Goal: Navigation & Orientation: Go to known website

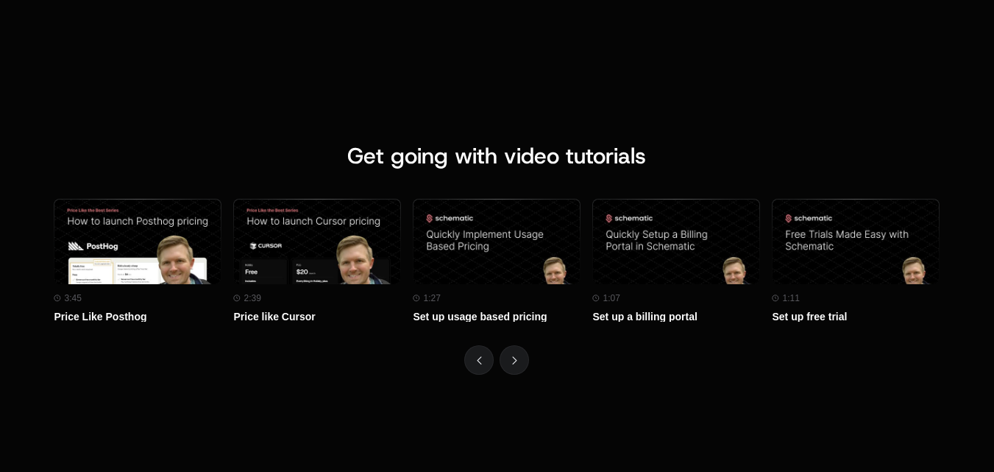
scroll to position [6549, 0]
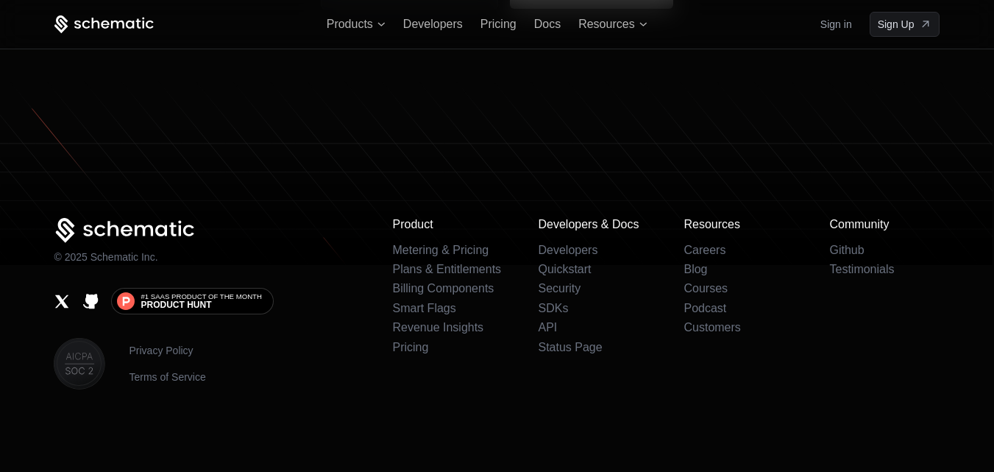
scroll to position [9207, 0]
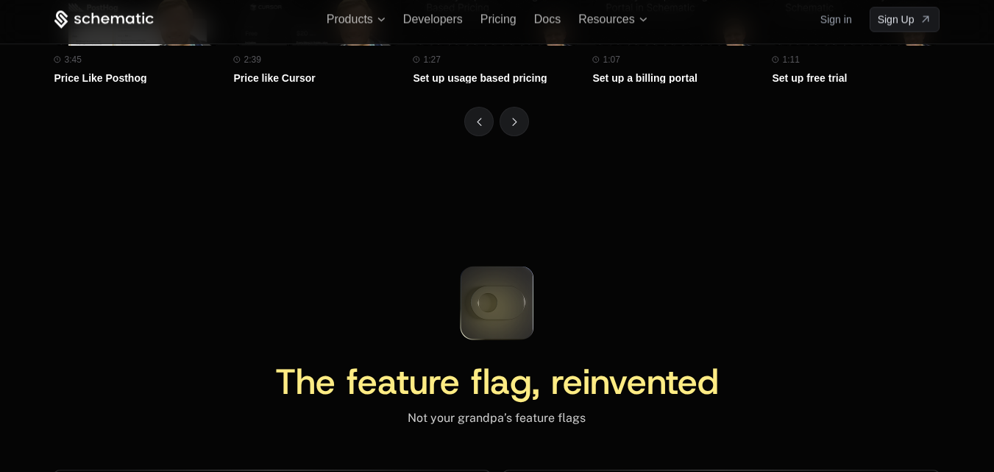
scroll to position [6431, 0]
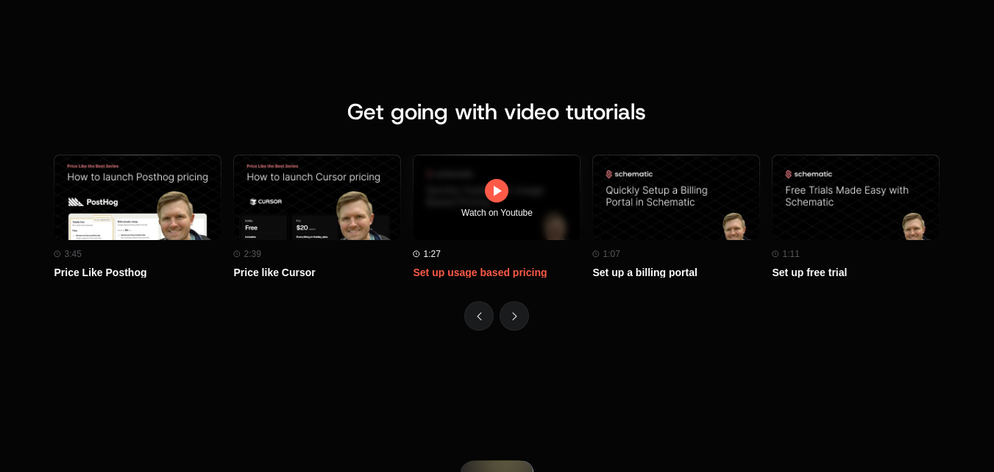
scroll to position [6572, 0]
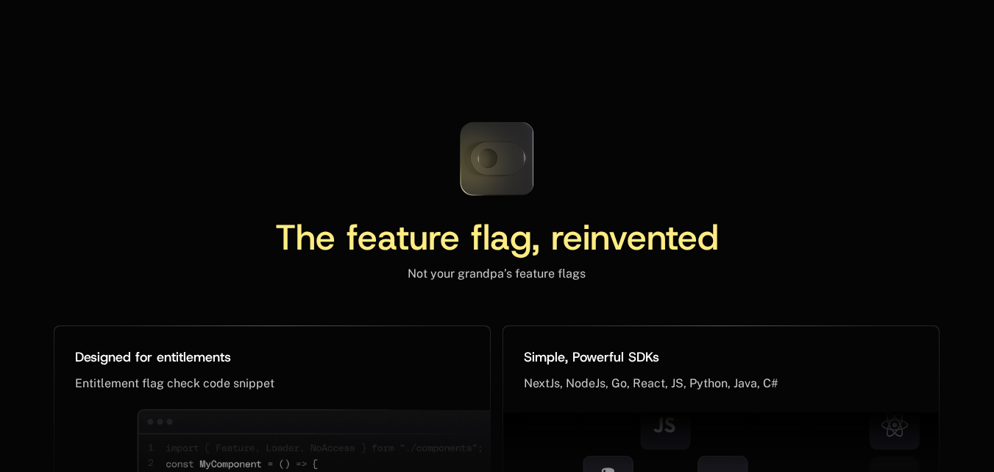
scroll to position [6911, 0]
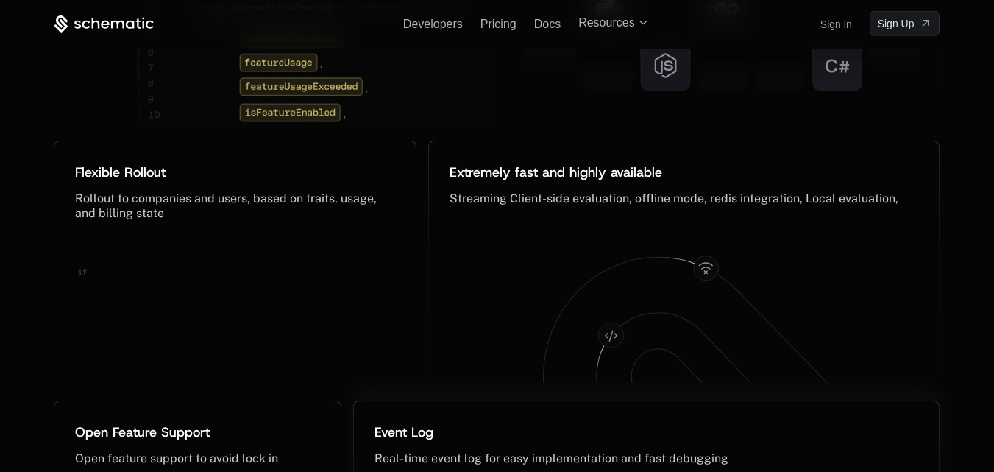
scroll to position [7326, 0]
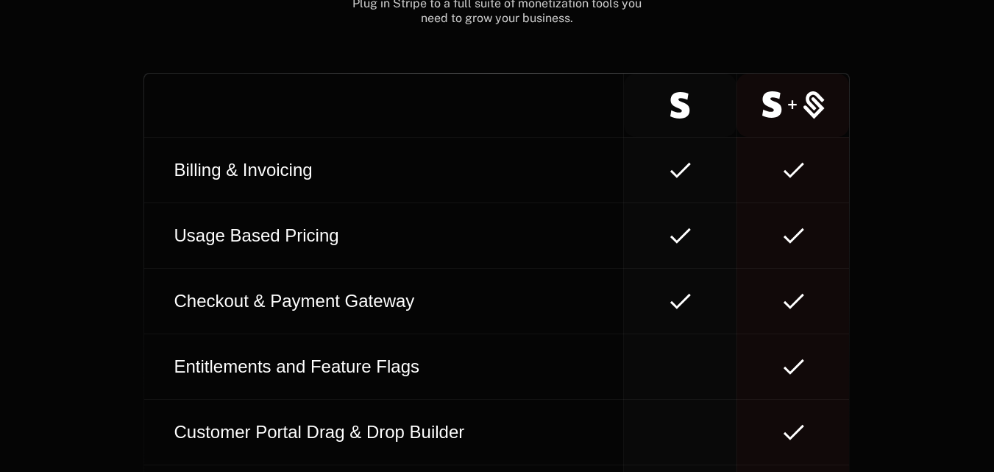
scroll to position [8486, 0]
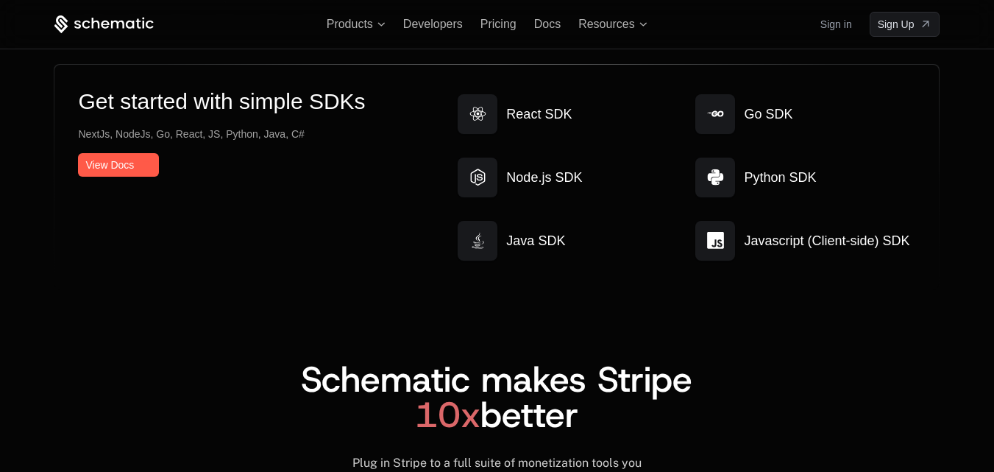
scroll to position [7847, 0]
